Goal: Information Seeking & Learning: Stay updated

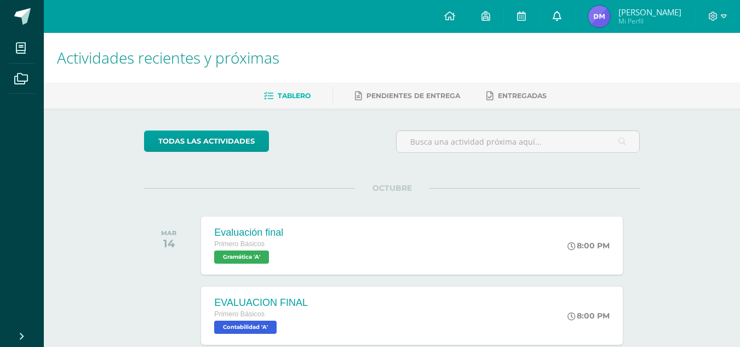
click at [573, 19] on link at bounding box center [556, 16] width 35 height 33
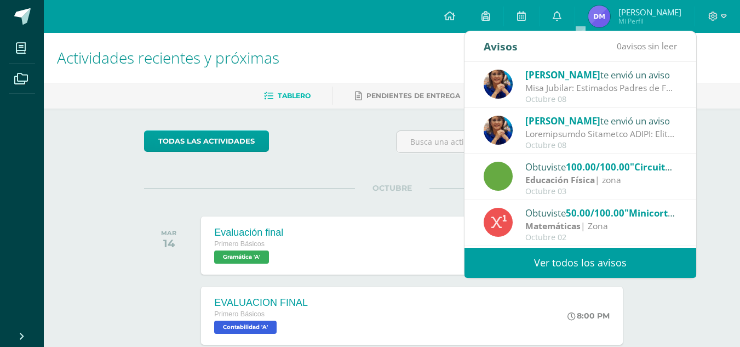
click at [574, 85] on div "Misa Jubilar: Estimados Padres de Familia de Cuarto Primaria hasta Quinto Bachi…" at bounding box center [601, 88] width 152 height 13
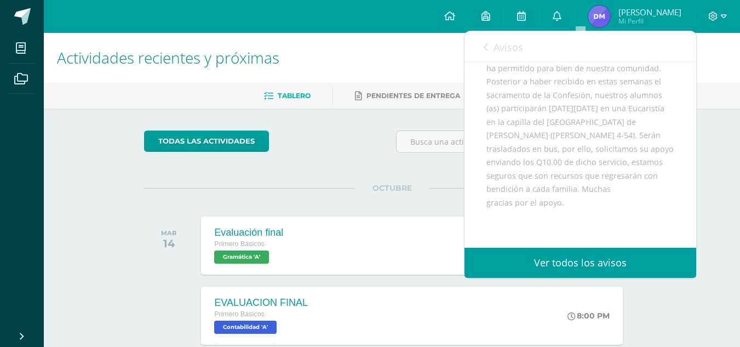
scroll to position [175, 0]
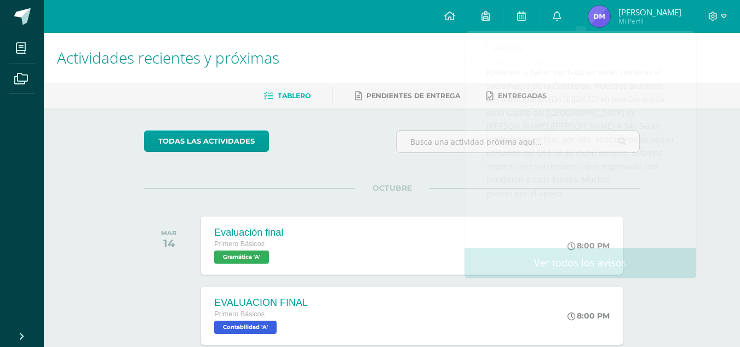
click at [658, 18] on span "Mi Perfil" at bounding box center [649, 20] width 63 height 9
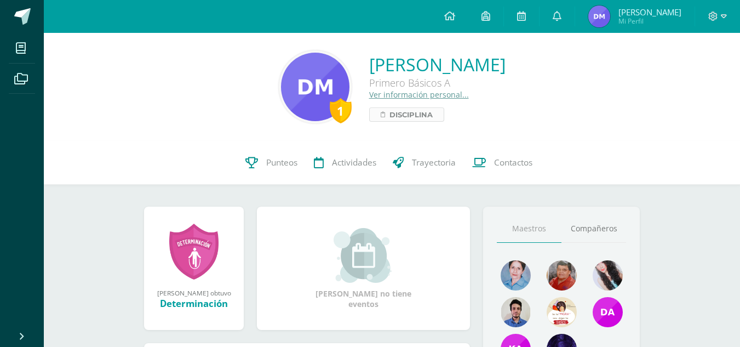
click at [389, 110] on span "Disciplina" at bounding box center [410, 114] width 43 height 13
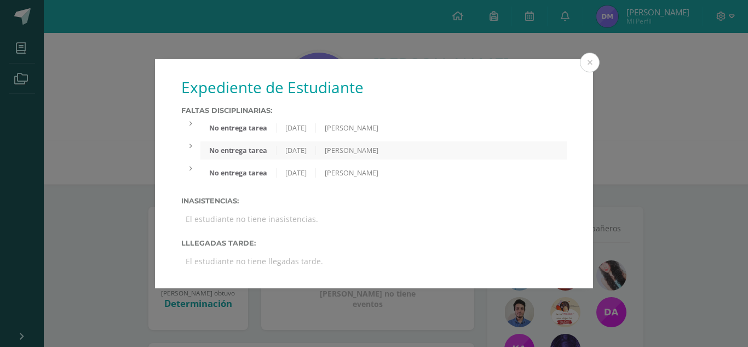
click at [189, 171] on icon at bounding box center [190, 168] width 3 height 7
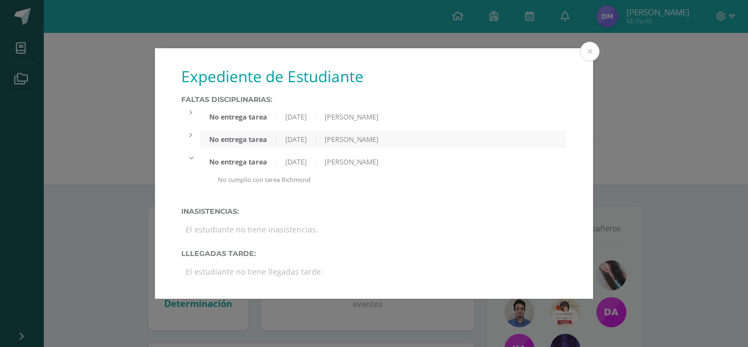
click at [189, 140] on div "No entrega tarea 15/09/2025 Luis No realizo trabajo de Richmond" at bounding box center [373, 139] width 385 height 18
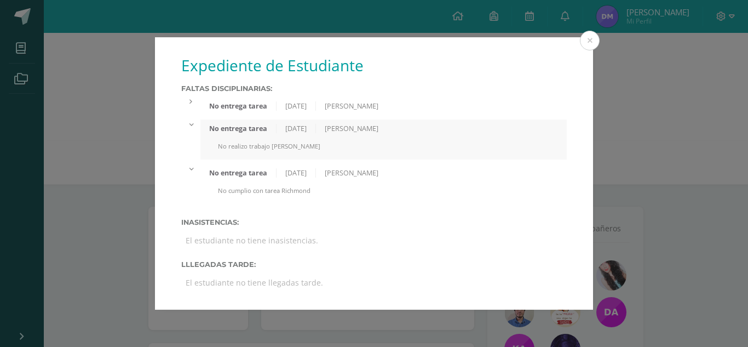
click at [191, 100] on icon at bounding box center [190, 102] width 3 height 7
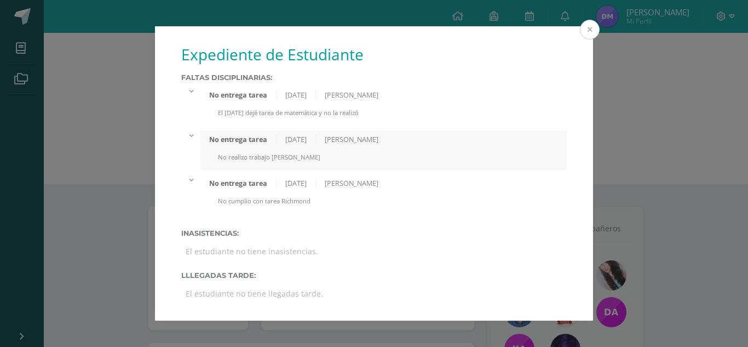
click at [598, 26] on button at bounding box center [590, 30] width 20 height 20
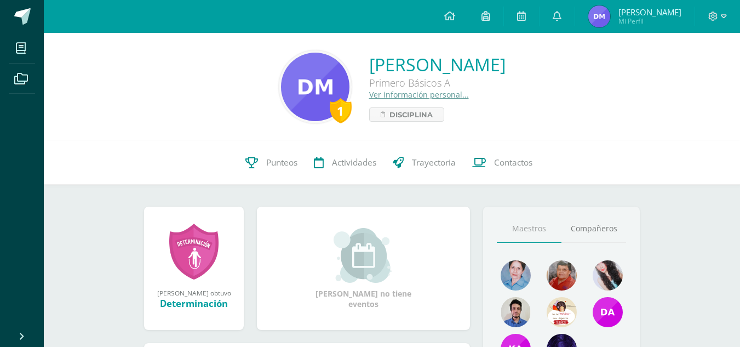
click at [408, 93] on link "Ver información personal..." at bounding box center [419, 94] width 100 height 10
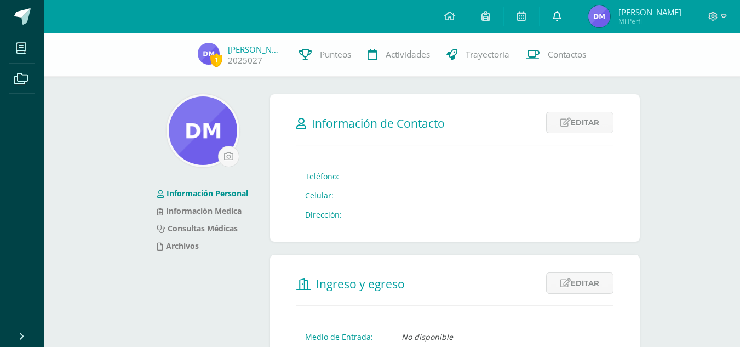
click at [561, 13] on icon at bounding box center [556, 16] width 9 height 10
click at [536, 13] on link at bounding box center [521, 16] width 35 height 33
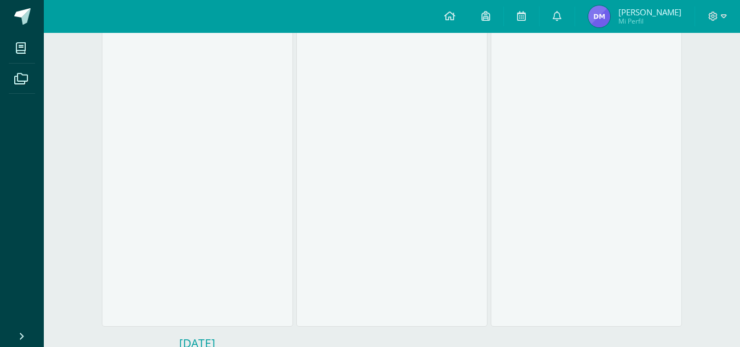
scroll to position [891, 0]
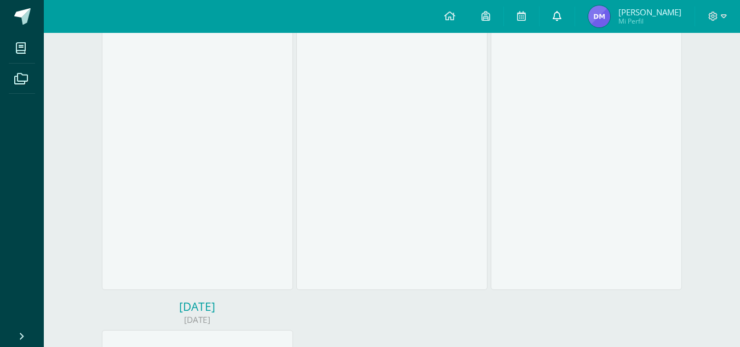
click at [573, 16] on link at bounding box center [556, 16] width 35 height 33
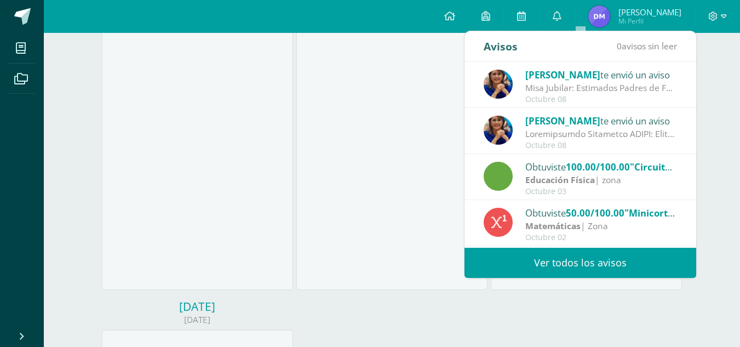
click at [661, 147] on div "Octubre 08" at bounding box center [601, 145] width 152 height 9
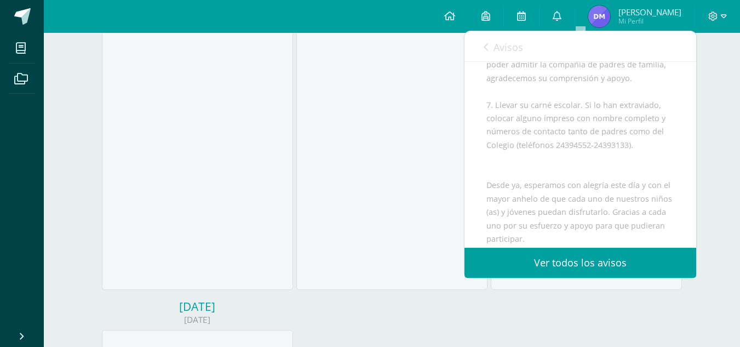
scroll to position [737, 0]
click at [561, 16] on icon at bounding box center [556, 16] width 9 height 10
click at [617, 259] on link "Ver todos los avisos" at bounding box center [580, 262] width 232 height 30
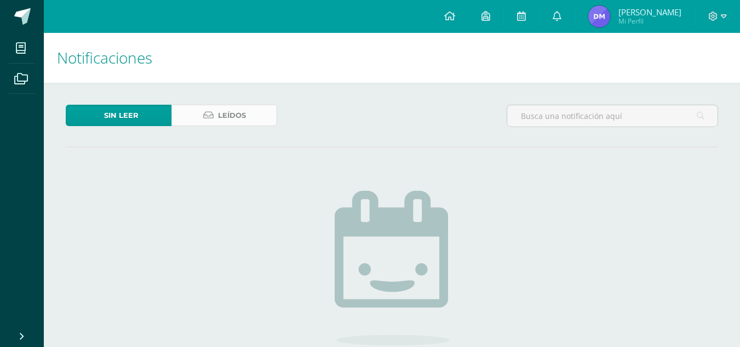
click at [257, 109] on link "Leídos" at bounding box center [224, 115] width 106 height 21
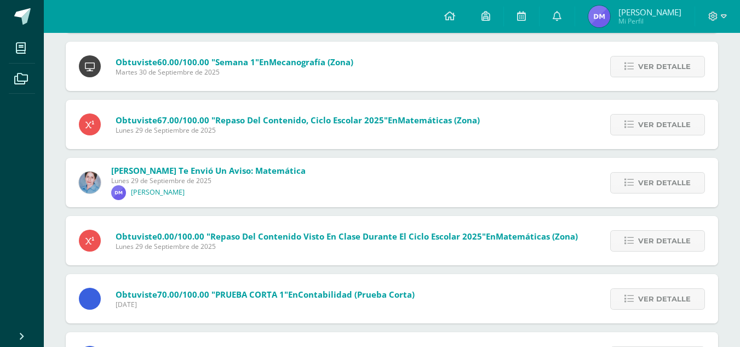
scroll to position [1300, 0]
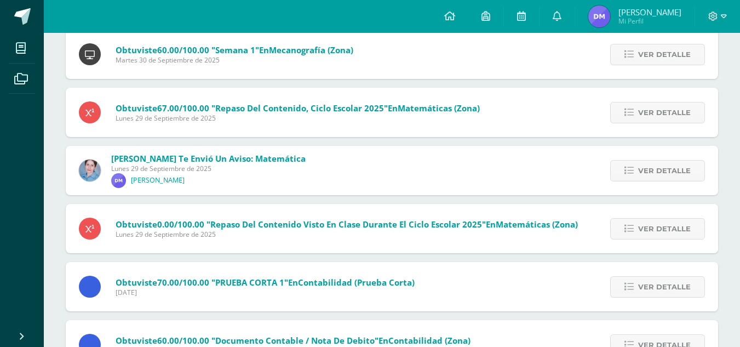
click at [243, 176] on span "[PERSON_NAME] te envió un aviso: matemática [DATE] [PERSON_NAME]" at bounding box center [208, 170] width 194 height 35
click at [637, 169] on link "Ver detalle" at bounding box center [657, 170] width 95 height 21
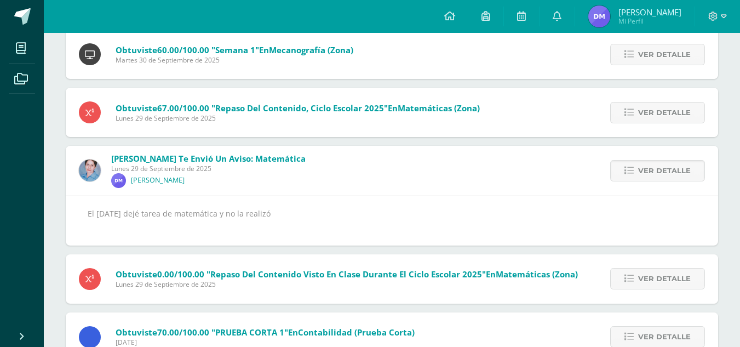
scroll to position [1602, 0]
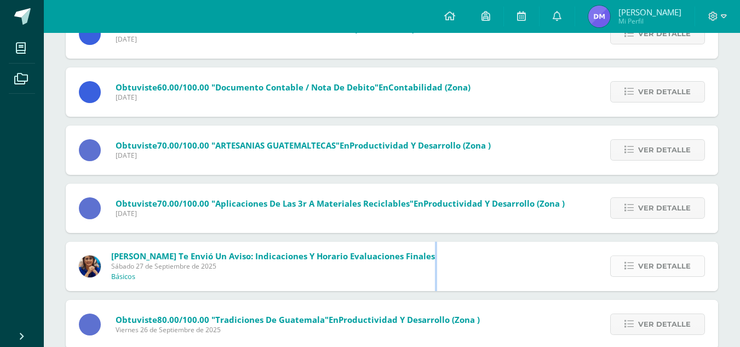
drag, startPoint x: 423, startPoint y: 275, endPoint x: 668, endPoint y: 267, distance: 245.4
click at [668, 267] on div "[PERSON_NAME] te envió un aviso: Indicaciones y Horario Evaluaciones Finales [D…" at bounding box center [392, 265] width 652 height 49
click at [668, 267] on span "Ver detalle" at bounding box center [664, 266] width 53 height 20
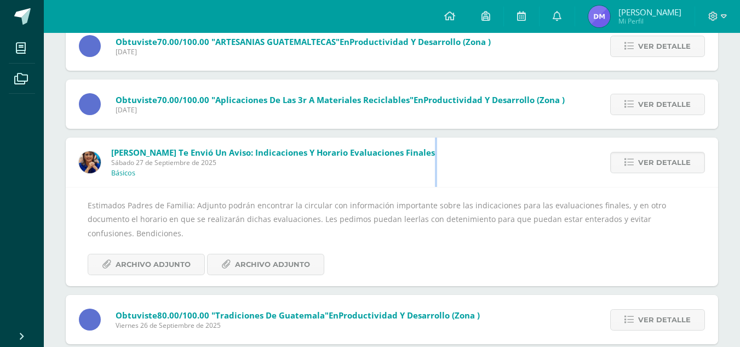
scroll to position [1661, 0]
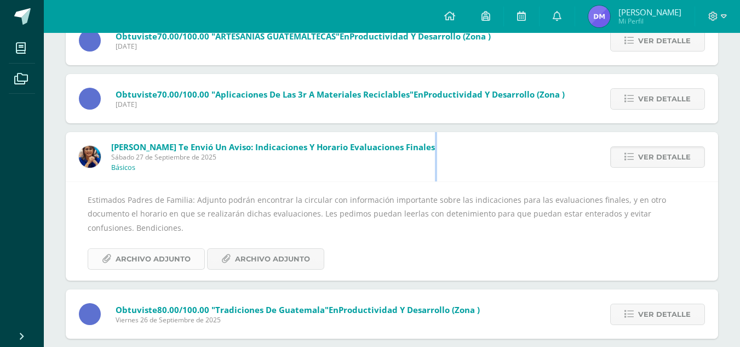
click at [178, 255] on span "Archivo Adjunto" at bounding box center [153, 259] width 75 height 20
click at [299, 249] on span "Archivo Adjunto" at bounding box center [272, 259] width 75 height 20
